Goal: Communication & Community: Answer question/provide support

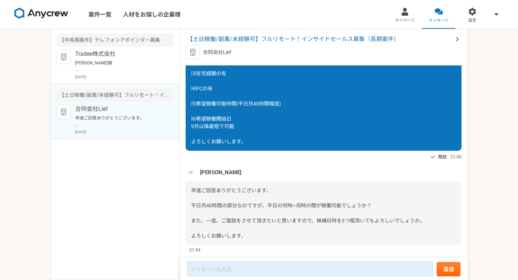
scroll to position [324, 0]
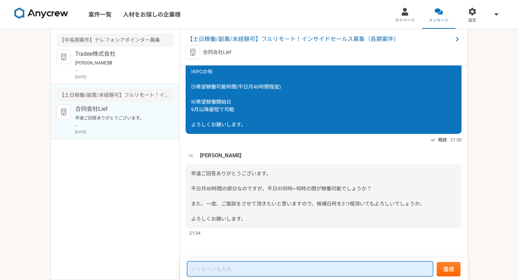
click at [214, 264] on textarea at bounding box center [310, 268] width 246 height 15
type textarea "o"
type textarea "1"
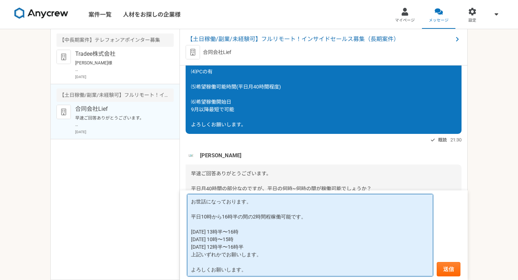
scroll to position [1, 0]
type textarea "お世話になっております。 平日10時から16時半の間の2時間程稼働可能です。 [DATE] 13時半〜16時 [DATE] 10時〜15時 [DATE] 12…"
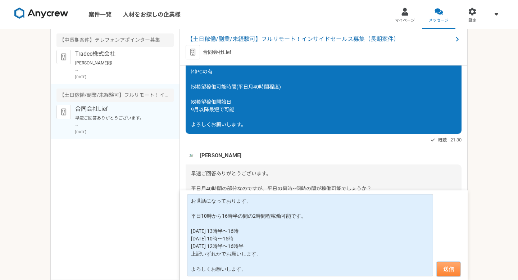
click at [454, 269] on button "送信" at bounding box center [449, 269] width 24 height 14
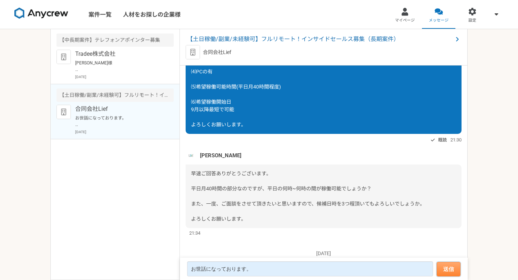
scroll to position [445, 0]
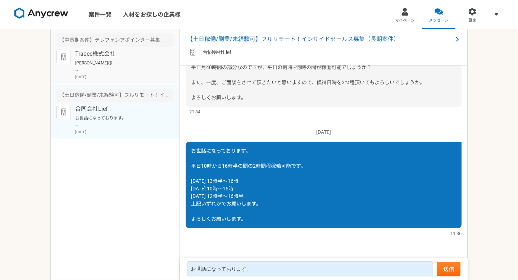
click at [145, 80] on article "【中長期案件】テレフォンアポインター募集 Tradee株式会社 [PERSON_NAME]様 お世話になります。 例えば平日の12時〜15時の稼働や、日によっ…" at bounding box center [115, 56] width 129 height 55
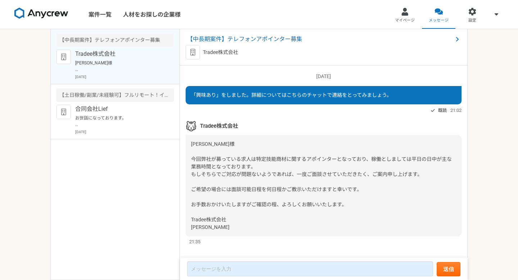
scroll to position [107, 0]
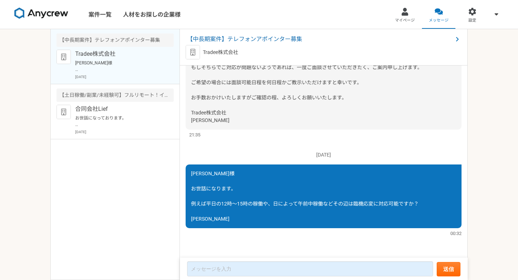
click at [114, 69] on p "[PERSON_NAME]様 お世話になります。 例えば平日の12時〜15時の稼働や、日によって午前中稼働などその辺は臨機応変に対応可能ですか？ [PERSO…" at bounding box center [119, 66] width 89 height 13
click at [114, 103] on article "【土日稼働/副業/未経験可】フルリモート！インサイドセールス募集（長期案件） 合同会社Lief お世話になっております。 平日10時から16時半の間の2時間程…" at bounding box center [115, 111] width 129 height 55
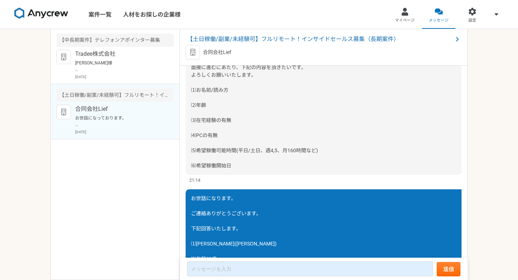
scroll to position [445, 0]
